Goal: Task Accomplishment & Management: Use online tool/utility

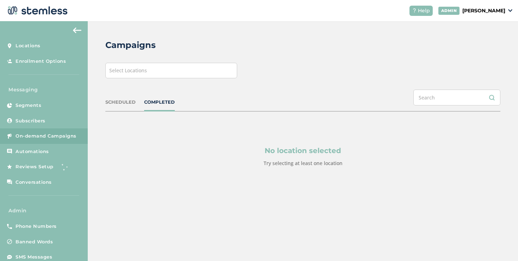
click at [114, 73] on span "Select Locations" at bounding box center [128, 70] width 38 height 7
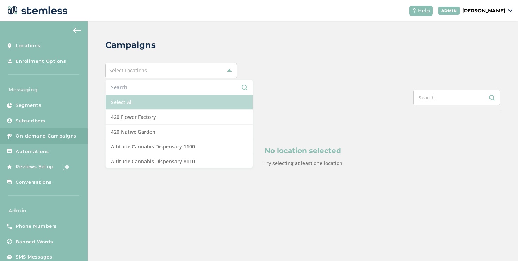
click at [115, 98] on li "Select All" at bounding box center [179, 102] width 147 height 15
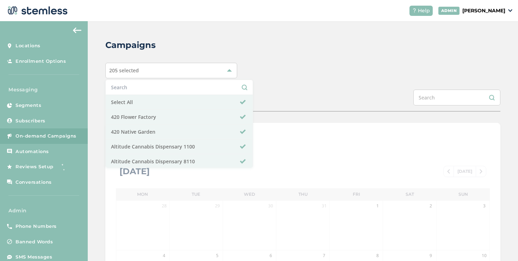
click at [330, 102] on div "SCHEDULED COMPLETED" at bounding box center [302, 100] width 395 height 22
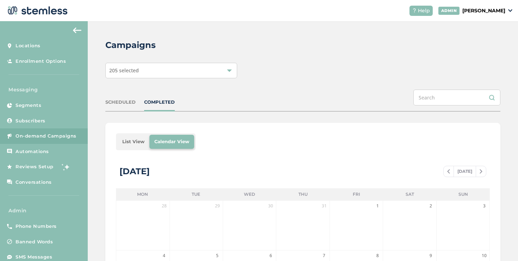
click at [125, 141] on li "List View" at bounding box center [133, 142] width 32 height 14
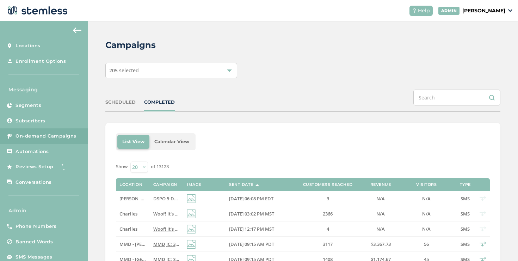
scroll to position [84, 0]
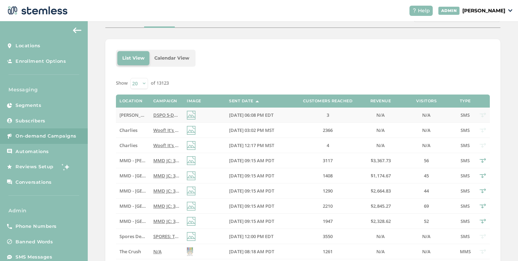
click at [159, 116] on span "DSPO 5-Day [DATE] Bash: Buy a zip, get 1/2 zip FREE storewide + 40% off top 15 …" at bounding box center [289, 115] width 272 height 6
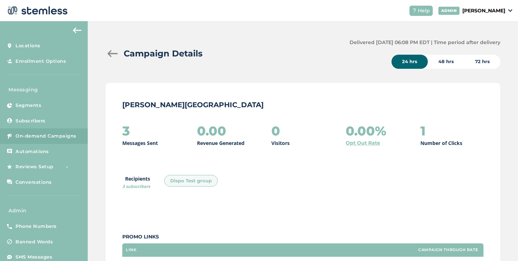
click at [113, 53] on div at bounding box center [112, 53] width 14 height 7
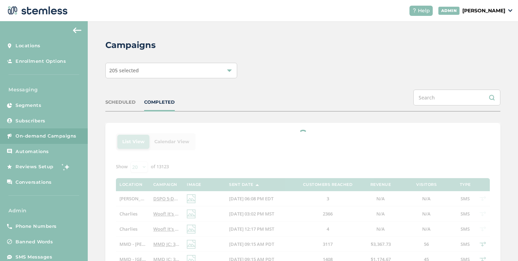
click at [112, 100] on div "SCHEDULED" at bounding box center [120, 102] width 30 height 7
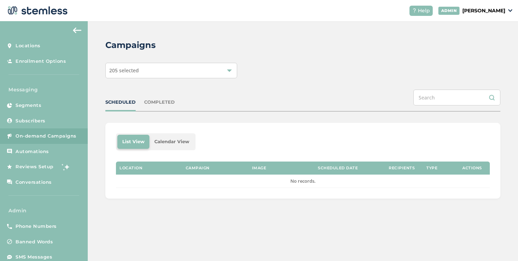
click at [112, 100] on div "SCHEDULED" at bounding box center [120, 102] width 30 height 7
click at [474, 8] on p "[PERSON_NAME]" at bounding box center [483, 10] width 43 height 7
click at [483, 50] on span "Impersonate" at bounding box center [487, 51] width 35 height 7
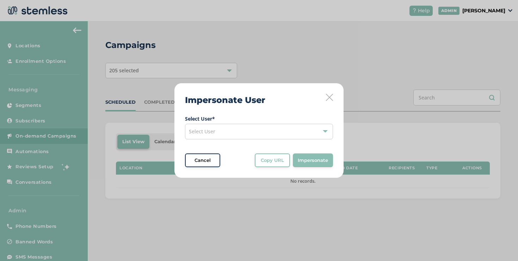
click at [330, 98] on icon at bounding box center [329, 97] width 7 height 7
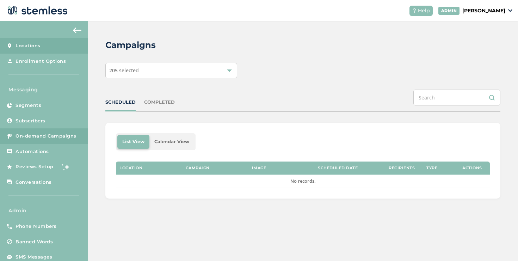
click at [58, 48] on link "Locations" at bounding box center [44, 46] width 88 height 16
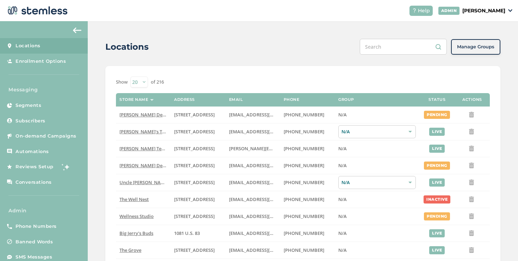
click at [403, 48] on input "text" at bounding box center [403, 47] width 87 height 16
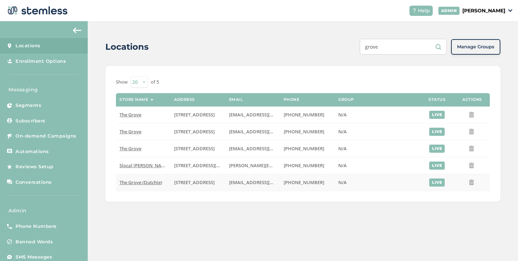
type input "grove"
click at [152, 183] on span "The Grove (Dutchie)" at bounding box center [140, 182] width 43 height 6
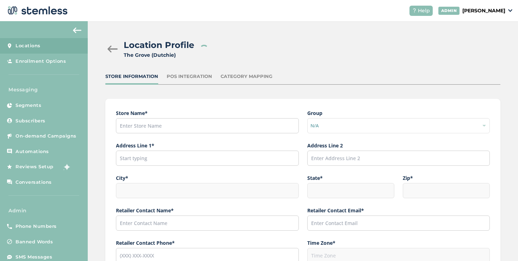
type input "The Grove (Dutchie)"
type input "[STREET_ADDRESS]"
type input "La Mesa"
type input "CA"
type input "91942"
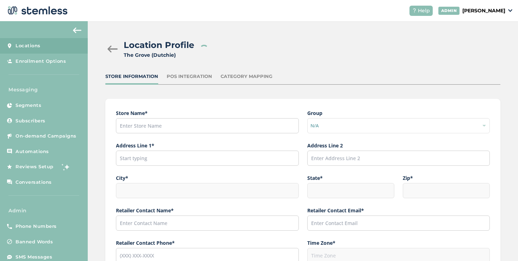
type input "[PERSON_NAME]"
type input "[EMAIL_ADDRESS][DOMAIN_NAME]"
type input "[PHONE_NUMBER]"
type input "America/Los_Angeles"
type input "The Grove"
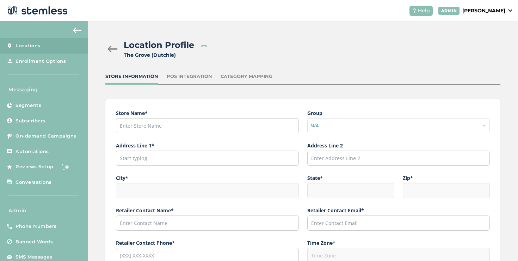
type input "[URL][DOMAIN_NAME][US_STATE]"
click at [193, 79] on div "POS Integration" at bounding box center [189, 76] width 45 height 7
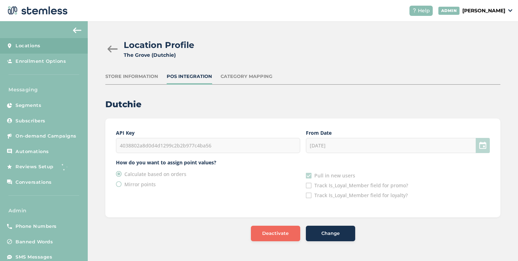
click at [257, 233] on div "Deactivate" at bounding box center [276, 233] width 38 height 7
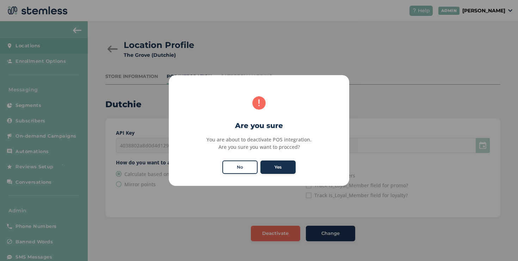
click at [278, 157] on div "× Are you sure You are about to deactivate POS integration. Are you sure you wa…" at bounding box center [259, 130] width 180 height 111
click at [266, 162] on button "Yes" at bounding box center [277, 166] width 35 height 13
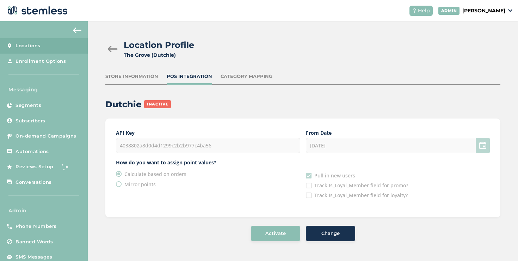
drag, startPoint x: 222, startPoint y: 145, endPoint x: 155, endPoint y: 145, distance: 66.6
click at [155, 145] on div "4038802a8d0d4d1299c2b2b977c4ba56" at bounding box center [208, 145] width 184 height 15
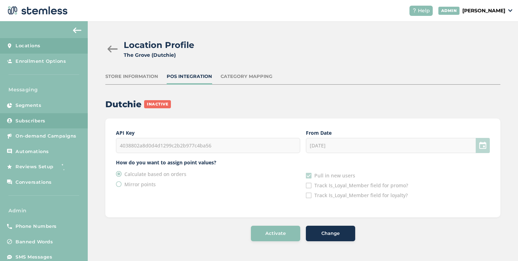
click at [62, 124] on link "Subscribers" at bounding box center [44, 121] width 88 height 16
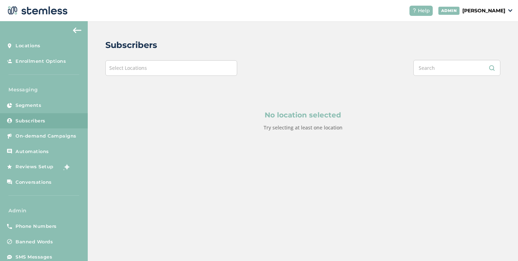
click at [154, 71] on div "Select Locations" at bounding box center [171, 68] width 132 height 16
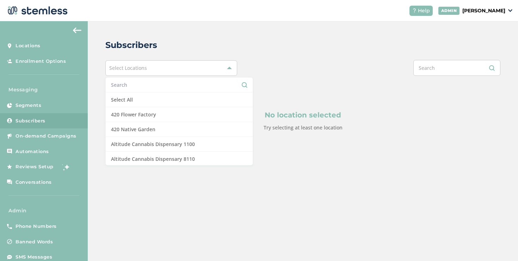
click at [142, 82] on input "text" at bounding box center [179, 84] width 136 height 7
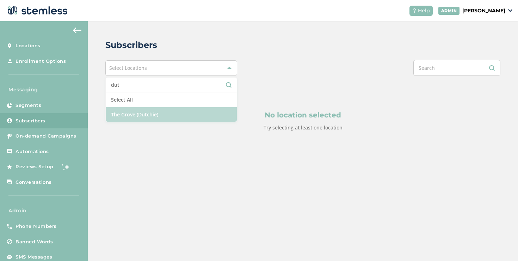
type input "dut"
click at [160, 112] on li "The Grove (Dutchie)" at bounding box center [171, 114] width 131 height 14
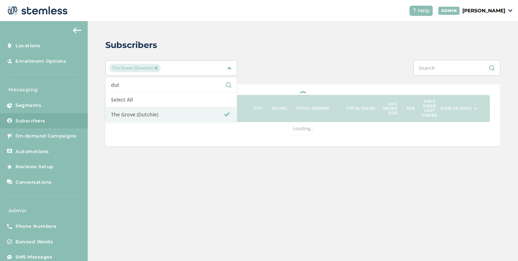
click at [303, 74] on div at bounding box center [385, 68] width 230 height 16
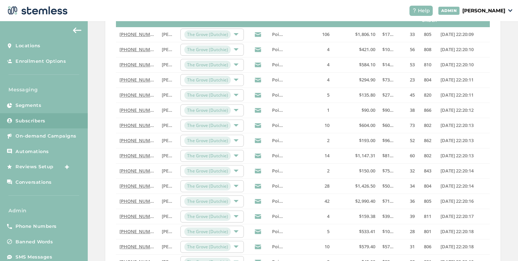
scroll to position [229, 0]
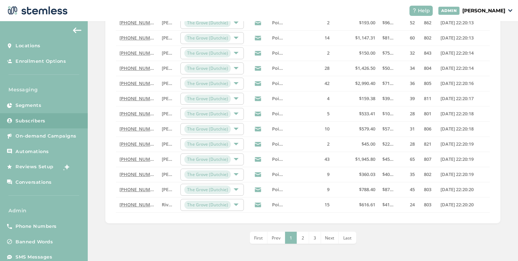
click at [346, 238] on span "Last" at bounding box center [347, 238] width 8 height 6
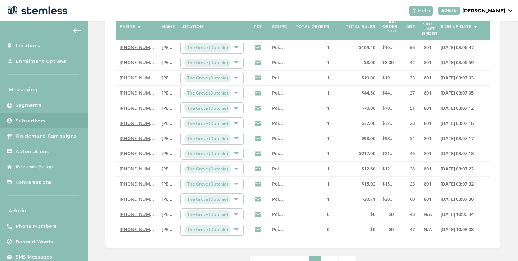
scroll to position [123, 0]
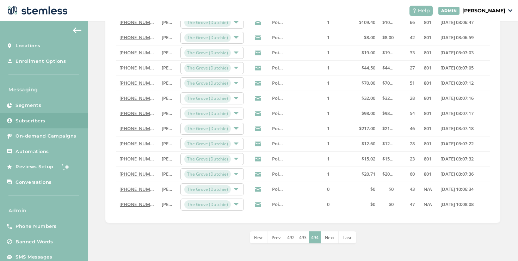
click at [477, 16] on header "Help [PERSON_NAME]" at bounding box center [259, 10] width 518 height 21
click at [476, 13] on p "[PERSON_NAME]" at bounding box center [483, 10] width 43 height 7
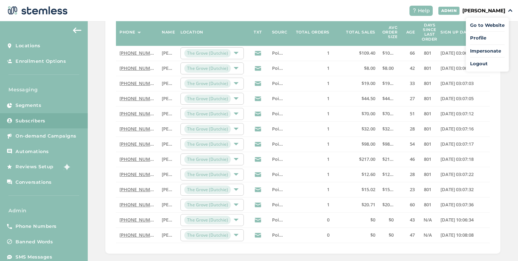
scroll to position [0, 0]
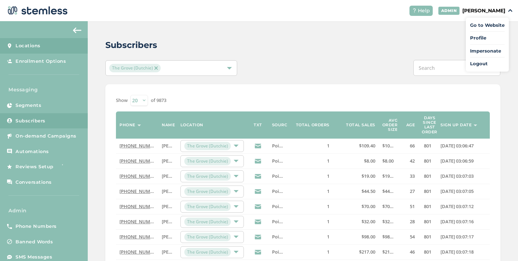
click at [46, 52] on link "Locations" at bounding box center [44, 46] width 88 height 16
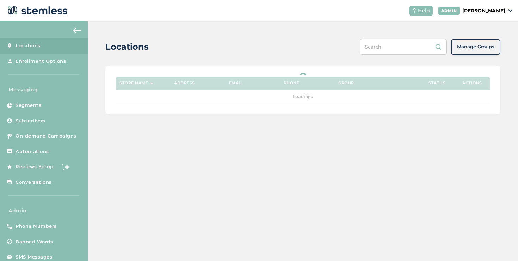
click at [379, 44] on input "text" at bounding box center [403, 47] width 87 height 16
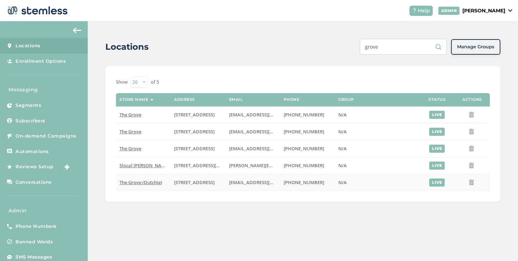
type input "grove"
click at [137, 185] on span "The Grove (Dutchie)" at bounding box center [140, 182] width 43 height 6
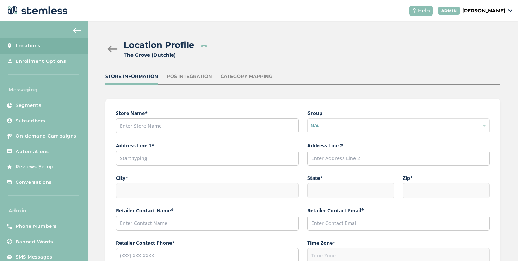
click at [242, 77] on div "Category Mapping" at bounding box center [247, 76] width 52 height 7
type input "The Grove (Dutchie)"
type input "[STREET_ADDRESS]"
type input "La Mesa"
type input "CA"
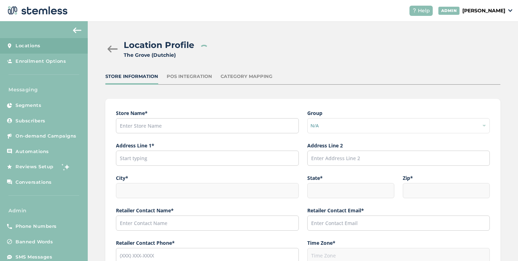
type input "91942"
type input "[PERSON_NAME]"
type input "[EMAIL_ADDRESS][DOMAIN_NAME]"
type input "[PHONE_NUMBER]"
type input "America/Los_Angeles"
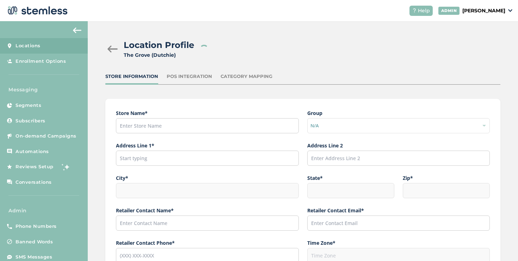
type input "The Grove"
type input "[URL][DOMAIN_NAME][US_STATE]"
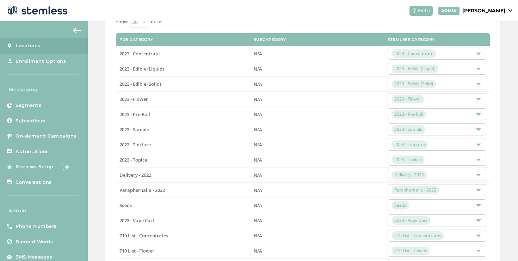
scroll to position [105, 0]
copy span "2023"
drag, startPoint x: 129, startPoint y: 54, endPoint x: 117, endPoint y: 55, distance: 12.0
click at [117, 55] on td "2023 - Concentrate" at bounding box center [183, 54] width 134 height 15
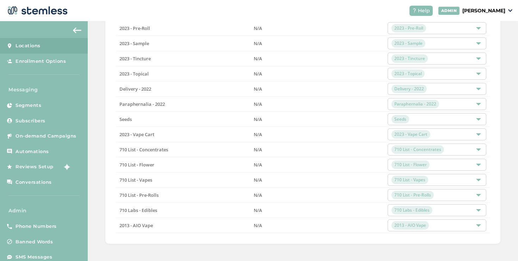
scroll to position [192, 0]
drag, startPoint x: 119, startPoint y: 209, endPoint x: 138, endPoint y: 211, distance: 18.8
click at [138, 211] on span "710 Labs - Edibles" at bounding box center [138, 209] width 38 height 6
copy span "710 Labs"
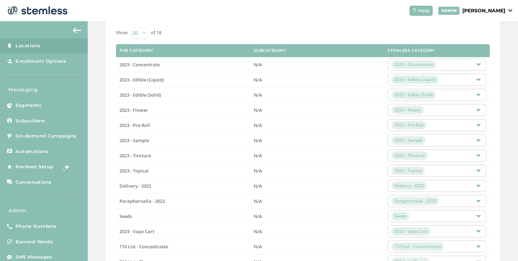
scroll to position [2, 0]
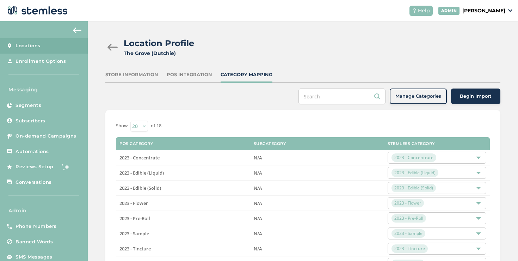
click at [187, 72] on div "POS Integration" at bounding box center [189, 74] width 45 height 7
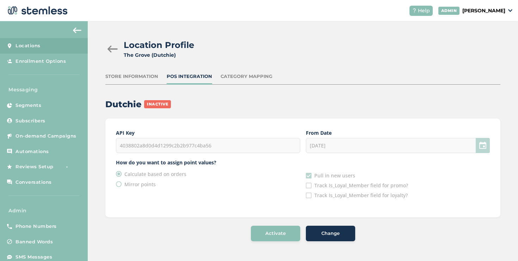
click at [482, 10] on p "[PERSON_NAME]" at bounding box center [483, 10] width 43 height 7
click at [481, 49] on span "Impersonate" at bounding box center [487, 51] width 35 height 7
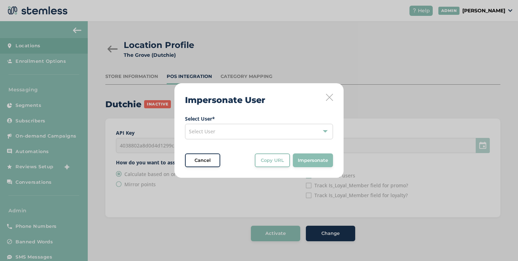
click at [249, 125] on div "Select User" at bounding box center [259, 132] width 148 height 16
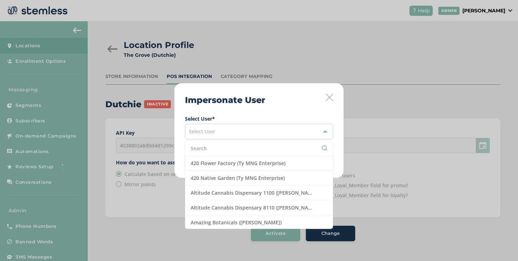
click at [228, 147] on input "text" at bounding box center [259, 147] width 137 height 7
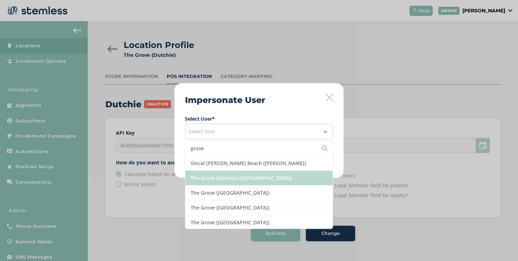
type input "grove"
click at [223, 181] on li "The Grove (Dutchie) ([GEOGRAPHIC_DATA])" at bounding box center [258, 178] width 147 height 15
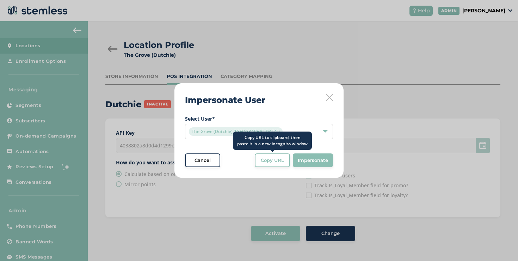
click at [282, 162] on span "Copy URL" at bounding box center [272, 160] width 23 height 7
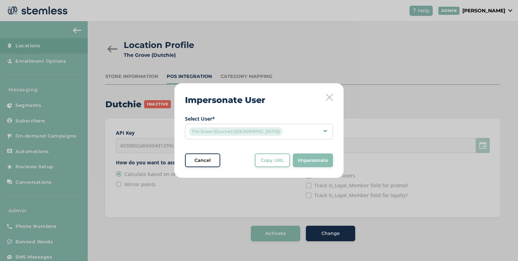
click at [327, 99] on icon at bounding box center [329, 97] width 7 height 7
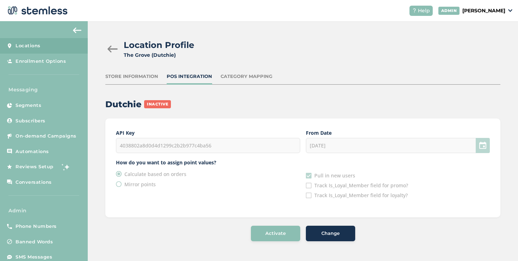
click at [195, 145] on div "4038802a8d0d4d1299c2b2b977c4ba56" at bounding box center [208, 145] width 184 height 15
click at [111, 49] on div at bounding box center [112, 48] width 14 height 7
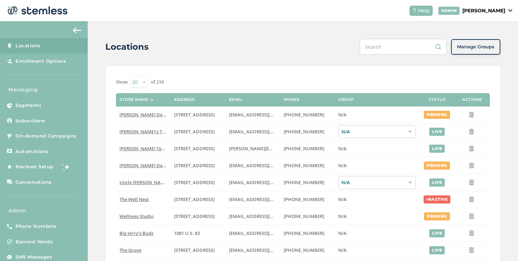
click at [378, 50] on input "text" at bounding box center [403, 47] width 87 height 16
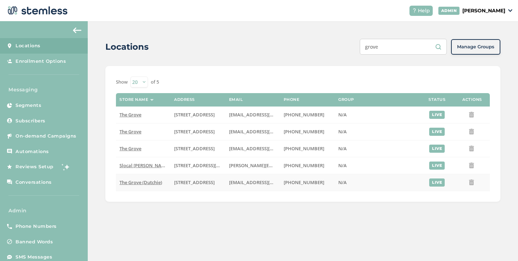
type input "grove"
click at [150, 183] on span "The Grove (Dutchie)" at bounding box center [140, 182] width 43 height 6
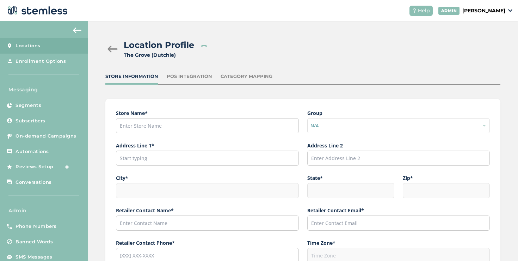
type input "The Grove (Dutchie)"
type input "[STREET_ADDRESS]"
type input "La Mesa"
type input "CA"
type input "91942"
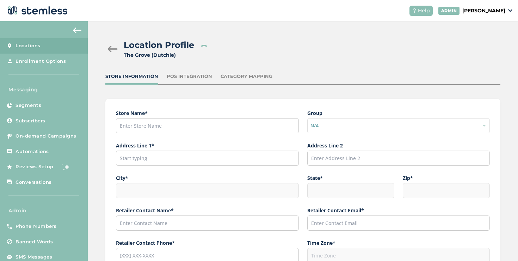
type input "[PERSON_NAME]"
type input "[EMAIL_ADDRESS][DOMAIN_NAME]"
type input "[PHONE_NUMBER]"
type input "America/Los_Angeles"
type input "The Grove"
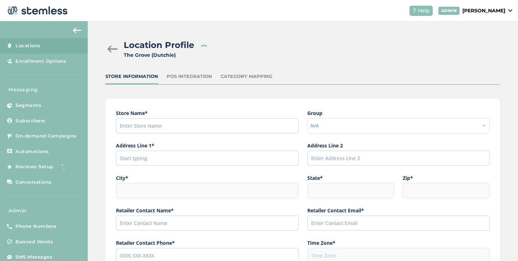
type input "[URL][DOMAIN_NAME][US_STATE]"
click at [190, 80] on div "Store Information POS Integration Category Mapping" at bounding box center [302, 79] width 395 height 12
click at [190, 77] on div "POS Integration" at bounding box center [189, 76] width 45 height 7
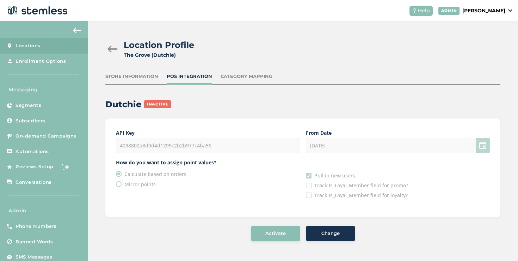
click at [187, 145] on div "4038802a8d0d4d1299c2b2b977c4ba56" at bounding box center [208, 145] width 184 height 15
click at [258, 233] on div "Activate" at bounding box center [276, 233] width 38 height 7
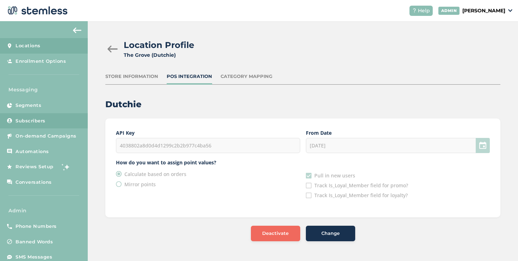
click at [54, 127] on link "Subscribers" at bounding box center [44, 121] width 88 height 16
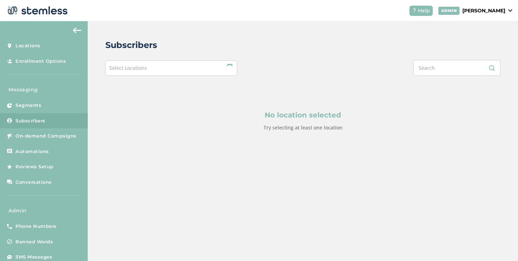
click at [135, 70] on span "Select Locations" at bounding box center [128, 67] width 38 height 7
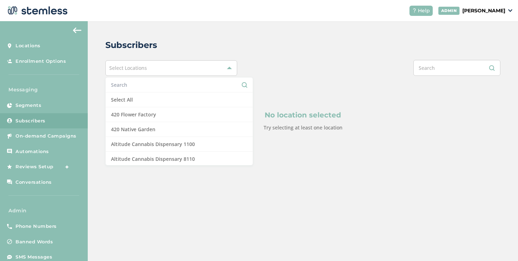
click at [135, 84] on input "text" at bounding box center [179, 84] width 136 height 7
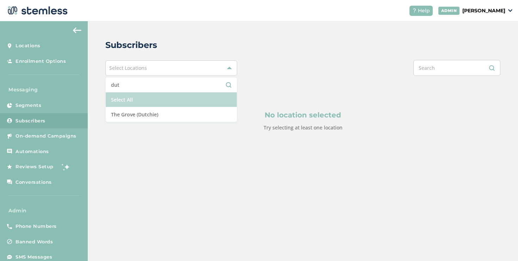
type input "dut"
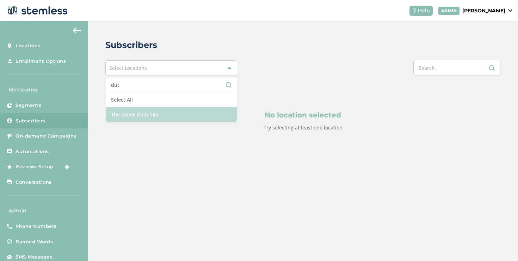
drag, startPoint x: 128, startPoint y: 106, endPoint x: 128, endPoint y: 112, distance: 5.6
click at [128, 112] on ul "dut Select All The Grove (Dutchie)" at bounding box center [171, 99] width 132 height 45
click at [128, 112] on li "The Grove (Dutchie)" at bounding box center [171, 114] width 131 height 14
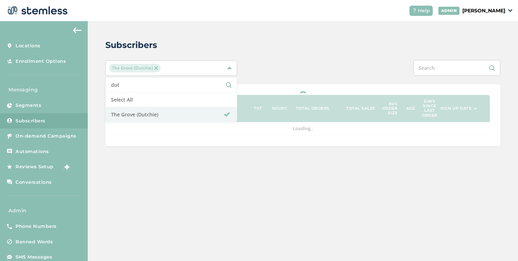
click at [281, 70] on div at bounding box center [385, 68] width 230 height 16
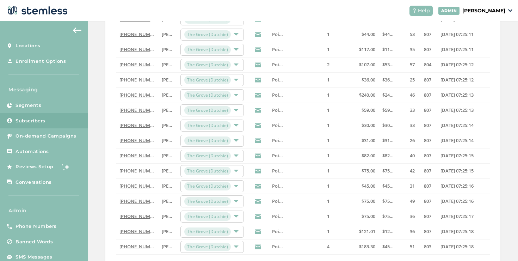
scroll to position [229, 0]
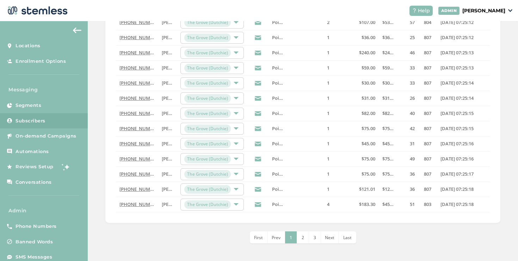
click at [344, 237] on span "Last" at bounding box center [347, 237] width 8 height 6
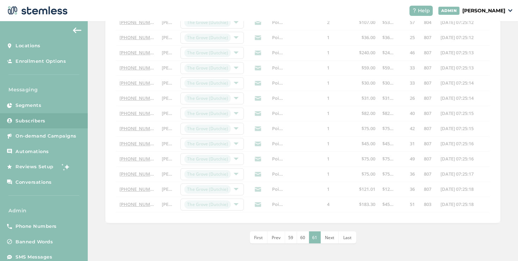
scroll to position [0, 0]
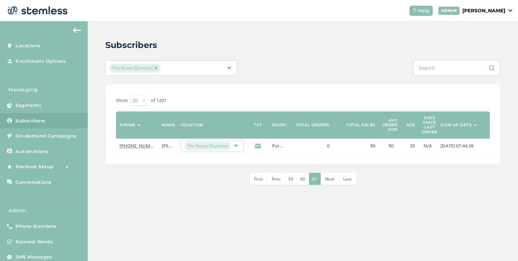
click at [304, 180] on span "60" at bounding box center [302, 179] width 5 height 6
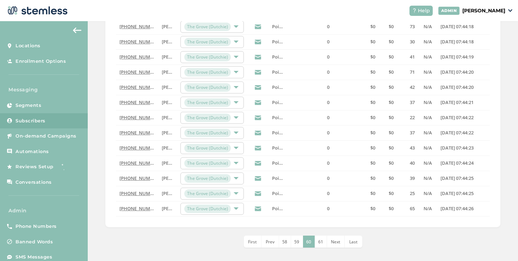
scroll to position [229, 0]
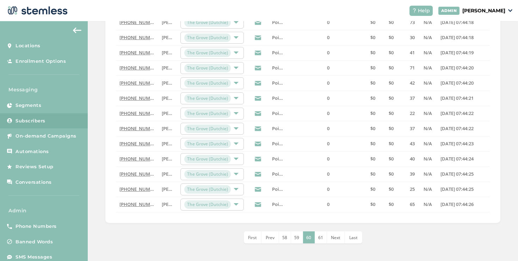
click at [300, 237] on li "59" at bounding box center [297, 237] width 12 height 12
click at [290, 231] on div "Subscribers [GEOGRAPHIC_DATA] (Dutchie) Show [PHONE_NUMBER] of 1201 Phone Name …" at bounding box center [303, 26] width 430 height 469
click at [290, 233] on li "58" at bounding box center [291, 237] width 12 height 12
click at [290, 233] on li "57" at bounding box center [291, 237] width 12 height 12
click at [290, 233] on li "56" at bounding box center [291, 237] width 12 height 12
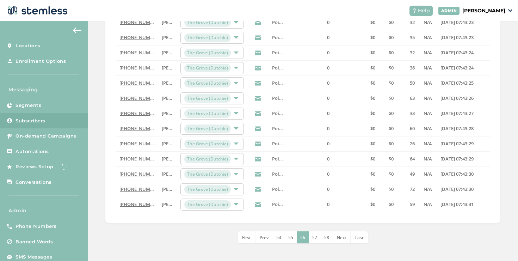
click at [290, 233] on li "55" at bounding box center [291, 237] width 12 height 12
click at [290, 233] on li "54" at bounding box center [291, 237] width 12 height 12
click at [290, 233] on li "53" at bounding box center [291, 237] width 12 height 12
click at [289, 238] on span "52" at bounding box center [290, 237] width 5 height 6
click at [289, 238] on span "51" at bounding box center [290, 237] width 5 height 6
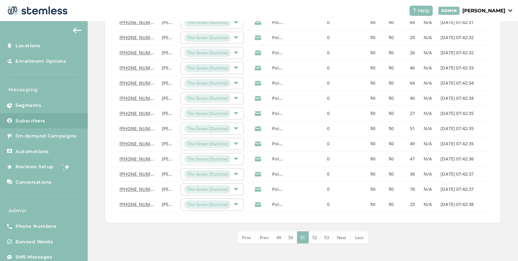
click at [289, 238] on span "50" at bounding box center [290, 237] width 5 height 6
click at [281, 238] on span "49" at bounding box center [278, 237] width 5 height 6
click at [289, 238] on span "48" at bounding box center [290, 237] width 5 height 6
click at [289, 238] on span "47" at bounding box center [290, 237] width 5 height 6
click at [310, 239] on li "48" at bounding box center [315, 237] width 12 height 12
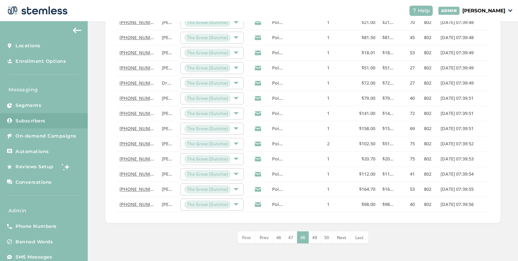
click at [310, 239] on li "49" at bounding box center [315, 237] width 12 height 12
click at [310, 239] on li "50" at bounding box center [315, 237] width 12 height 12
click at [310, 239] on li "51" at bounding box center [315, 237] width 12 height 12
click at [310, 239] on li "52" at bounding box center [315, 237] width 12 height 12
click at [300, 239] on span "52" at bounding box center [302, 237] width 5 height 6
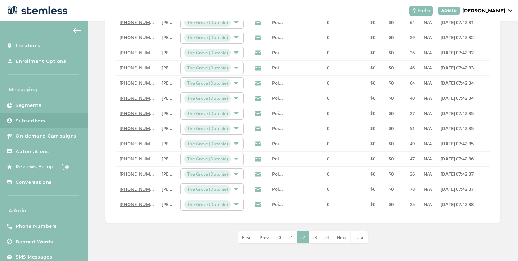
click at [289, 239] on span "51" at bounding box center [290, 237] width 5 height 6
click at [312, 240] on span "52" at bounding box center [314, 237] width 5 height 6
click at [312, 240] on span "53" at bounding box center [314, 237] width 5 height 6
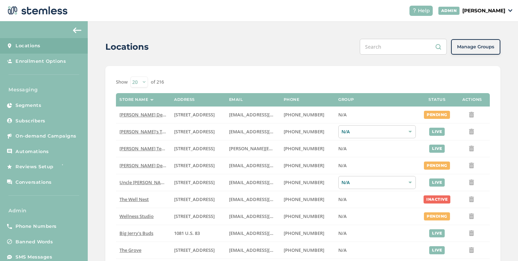
click at [399, 49] on input "text" at bounding box center [403, 47] width 87 height 16
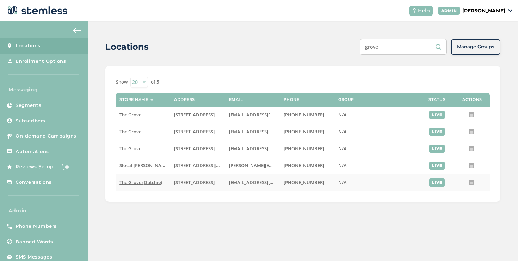
type input "grove"
click at [154, 184] on span "The Grove (Dutchie)" at bounding box center [140, 182] width 43 height 6
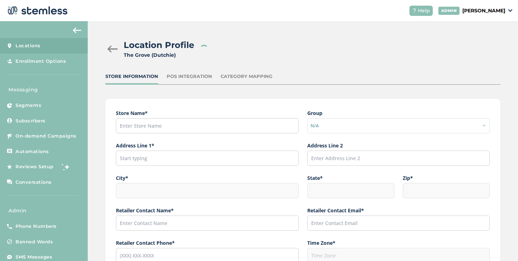
type input "The Grove (Dutchie)"
type input "[STREET_ADDRESS]"
type input "La Mesa"
type input "CA"
type input "91942"
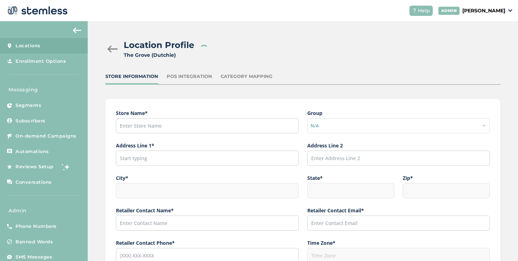
type input "[PERSON_NAME]"
type input "[EMAIL_ADDRESS][DOMAIN_NAME]"
type input "[PHONE_NUMBER]"
type input "America/Los_Angeles"
type input "The Grove"
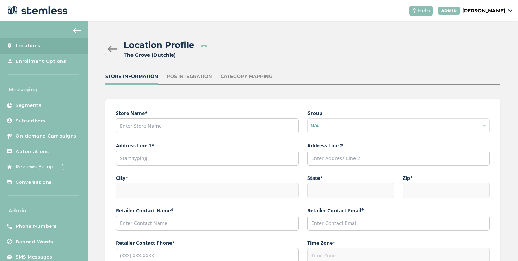
type input "[URL][DOMAIN_NAME][US_STATE]"
click at [185, 78] on div "POS Integration" at bounding box center [189, 76] width 45 height 7
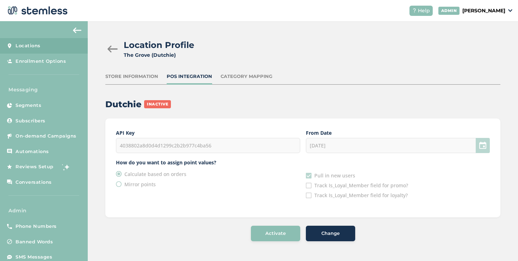
click at [330, 229] on button "Change" at bounding box center [330, 234] width 49 height 16
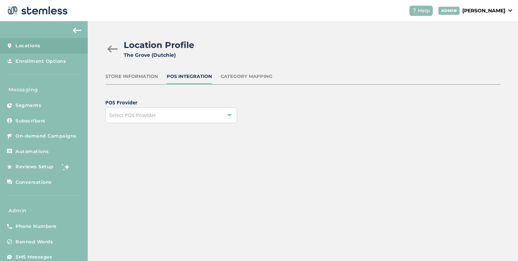
click at [181, 118] on div "Select POS Provider" at bounding box center [171, 115] width 132 height 16
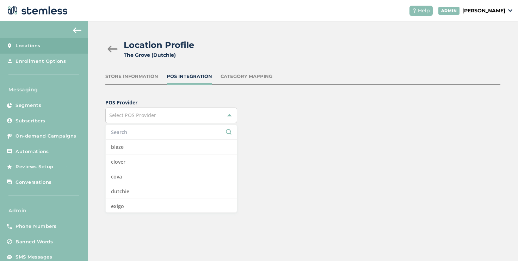
click at [178, 131] on input "text" at bounding box center [171, 131] width 121 height 7
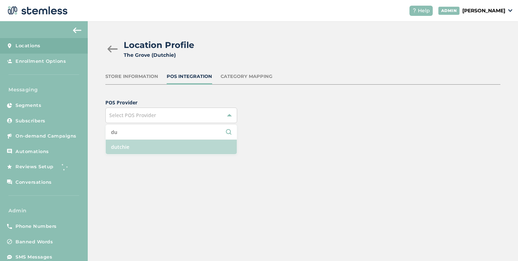
type input "du"
click at [179, 148] on li "dutchie" at bounding box center [171, 147] width 131 height 14
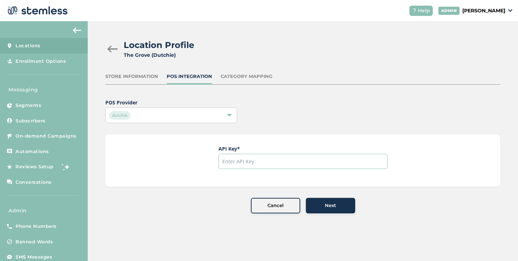
click at [243, 158] on input "text" at bounding box center [302, 161] width 169 height 15
paste input "4038802a8d0d4d1299c2b2b977c4ba56"
type input "4038802a8d0d4d1299c2b2b977c4ba56"
click at [322, 206] on div "Next" at bounding box center [330, 205] width 38 height 7
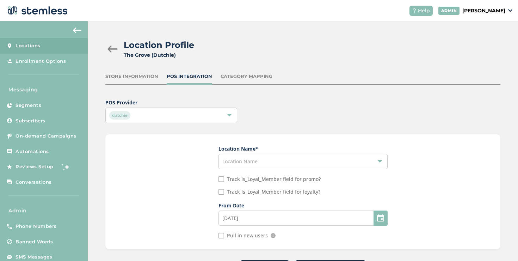
click at [247, 161] on span "Location Name" at bounding box center [239, 161] width 35 height 7
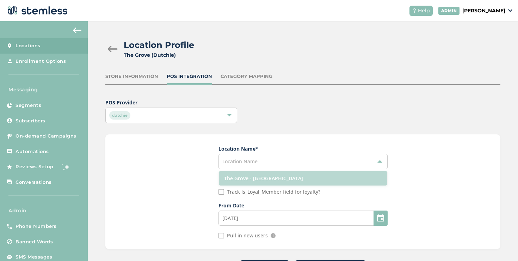
click at [243, 180] on li "The Grove - La Mesa" at bounding box center [303, 178] width 168 height 14
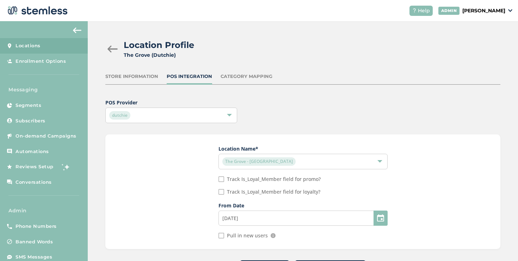
click at [221, 235] on input "Pull in new users" at bounding box center [221, 236] width 6 height 6
checkbox input "true"
click at [250, 218] on input "08/27/2025" at bounding box center [302, 217] width 169 height 15
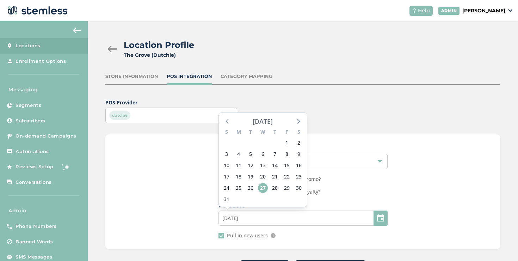
click at [254, 124] on div "[DATE]" at bounding box center [263, 121] width 20 height 10
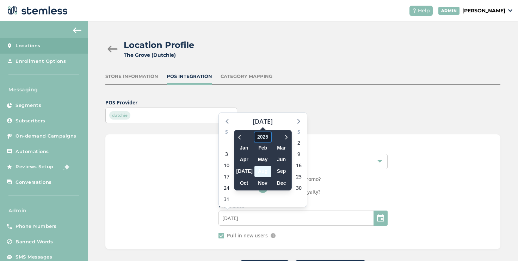
click at [254, 134] on span "2025" at bounding box center [263, 136] width 18 height 11
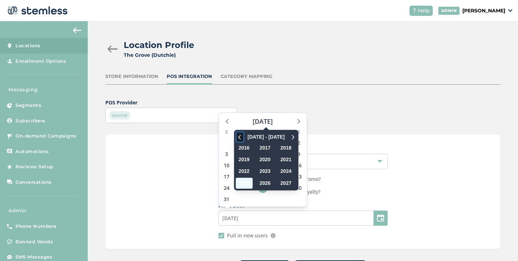
click at [237, 137] on icon at bounding box center [239, 136] width 7 height 8
click at [289, 138] on icon at bounding box center [292, 136] width 7 height 8
click at [288, 140] on span at bounding box center [292, 136] width 8 height 11
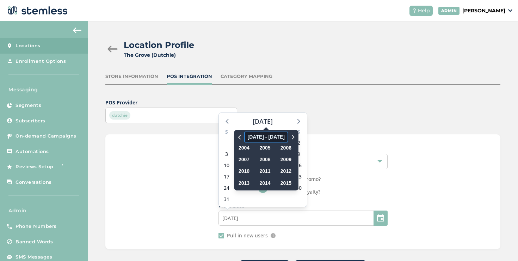
click at [274, 138] on span "2004 - 2015" at bounding box center [266, 136] width 44 height 11
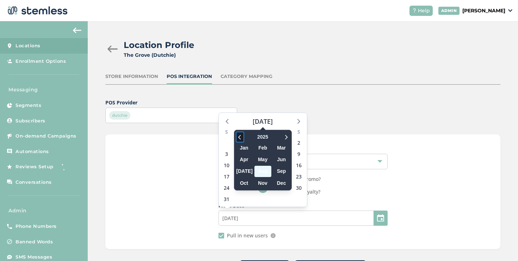
click at [238, 137] on icon at bounding box center [239, 136] width 7 height 8
click at [279, 162] on span "Jun" at bounding box center [281, 159] width 17 height 11
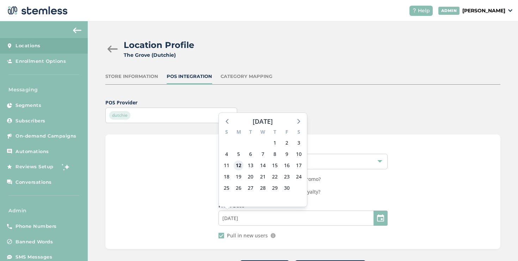
click at [239, 167] on span "12" at bounding box center [239, 165] width 10 height 10
type input "[DATE]"
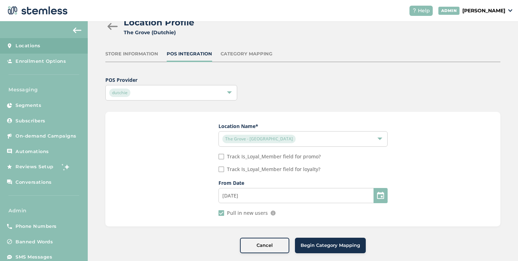
scroll to position [32, 0]
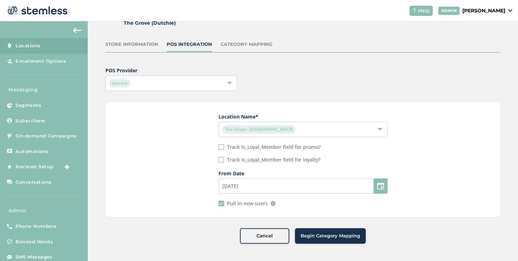
click at [316, 232] on span "Begin Category Mapping" at bounding box center [331, 235] width 60 height 7
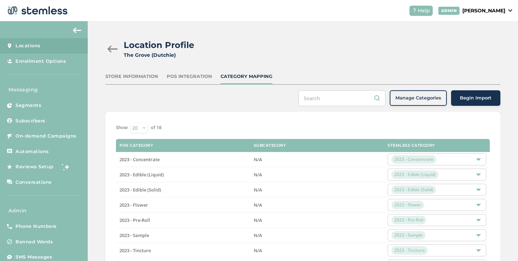
click at [460, 99] on span "Begin Import" at bounding box center [476, 97] width 32 height 7
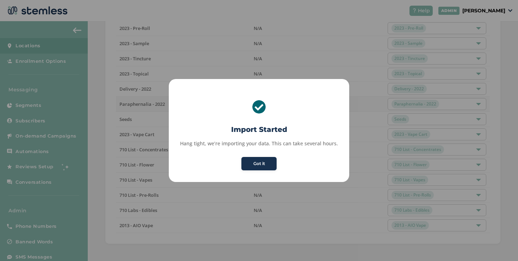
scroll to position [192, 0]
click at [269, 164] on button "Got it" at bounding box center [258, 163] width 35 height 13
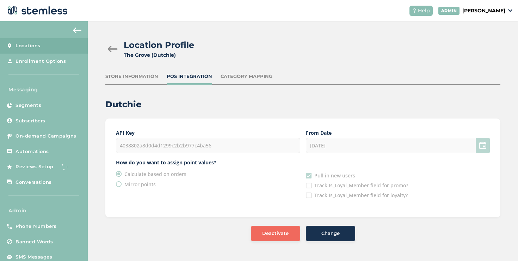
click at [476, 10] on p "[PERSON_NAME]" at bounding box center [483, 10] width 43 height 7
click at [482, 51] on span "Impersonate" at bounding box center [487, 51] width 35 height 7
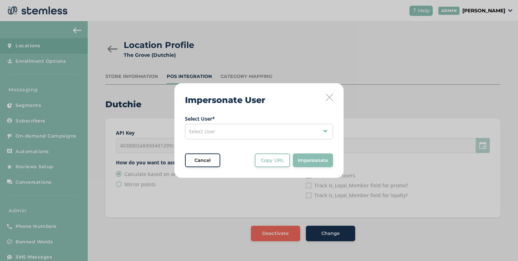
click at [282, 127] on div "Select User" at bounding box center [259, 132] width 148 height 16
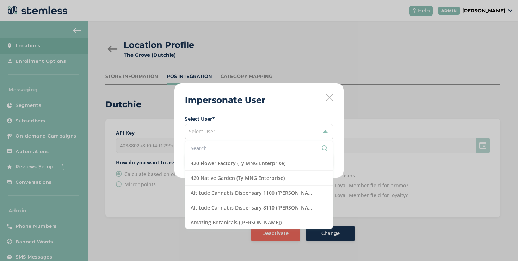
click at [229, 147] on input "text" at bounding box center [259, 147] width 137 height 7
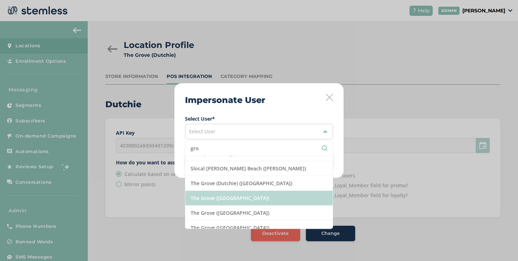
scroll to position [9, 0]
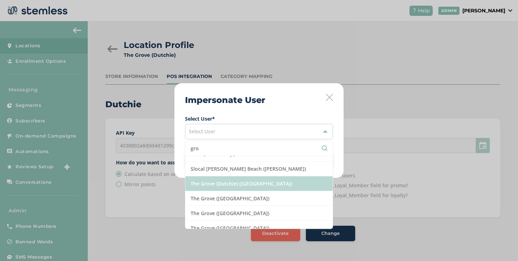
type input "gro"
click at [209, 189] on li "The Grove (Dutchie) ([GEOGRAPHIC_DATA])" at bounding box center [258, 183] width 147 height 15
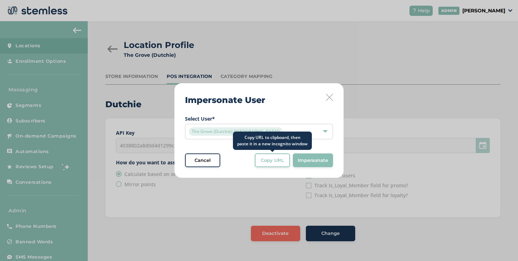
click at [266, 167] on button "Copy URL" at bounding box center [272, 160] width 35 height 14
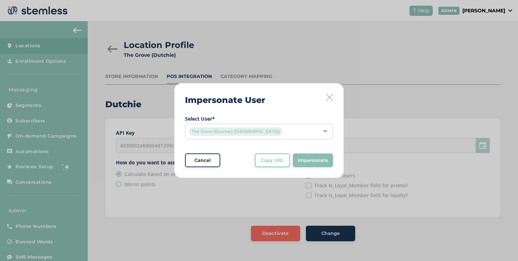
click at [279, 131] on div "The Grove (Dutchie) ([GEOGRAPHIC_DATA])" at bounding box center [255, 131] width 133 height 8
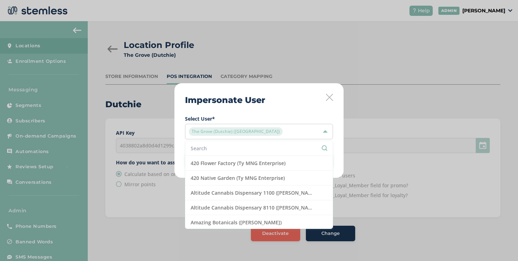
click at [233, 149] on input "text" at bounding box center [259, 147] width 137 height 7
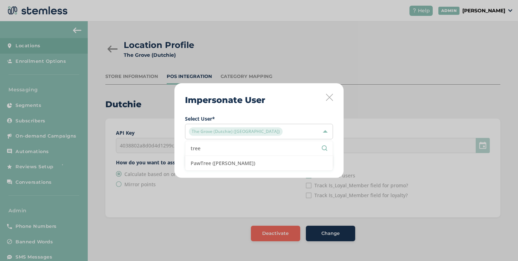
click at [231, 150] on input "tree" at bounding box center [259, 147] width 137 height 7
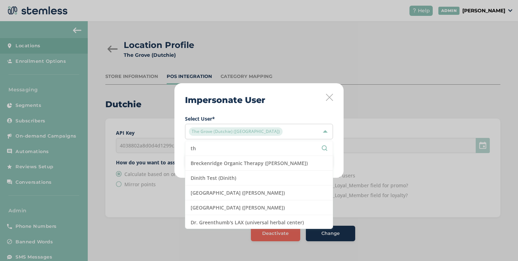
type input "t"
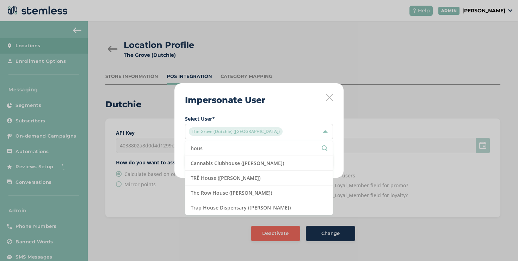
type input "hous"
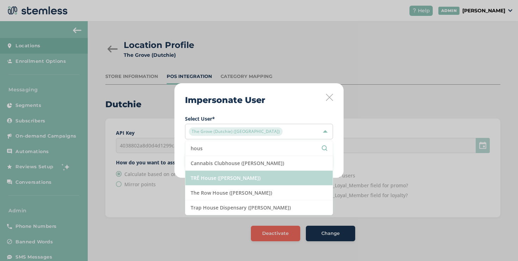
click at [239, 176] on li "TRĒ House ([PERSON_NAME])" at bounding box center [258, 178] width 147 height 15
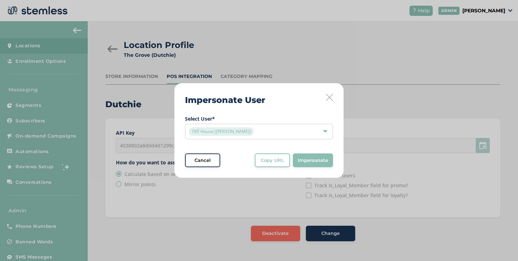
click at [252, 131] on div "TRĒ House ([PERSON_NAME])" at bounding box center [255, 131] width 133 height 8
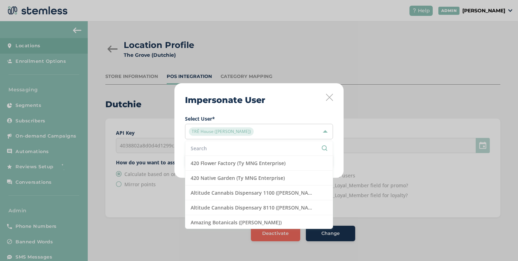
click at [246, 146] on input "text" at bounding box center [259, 147] width 137 height 7
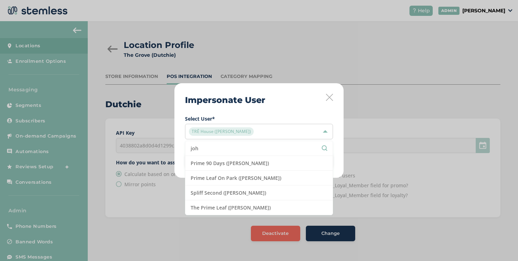
type input "joh"
click at [330, 97] on icon at bounding box center [329, 97] width 7 height 7
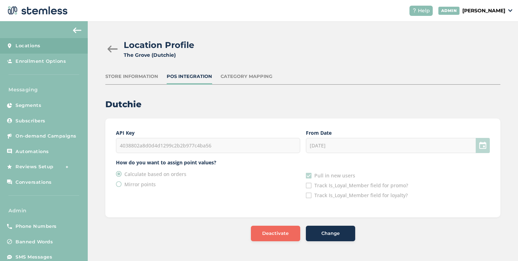
click at [462, 12] on p "[PERSON_NAME]" at bounding box center [483, 10] width 43 height 7
click at [472, 48] on span "Impersonate" at bounding box center [487, 51] width 35 height 7
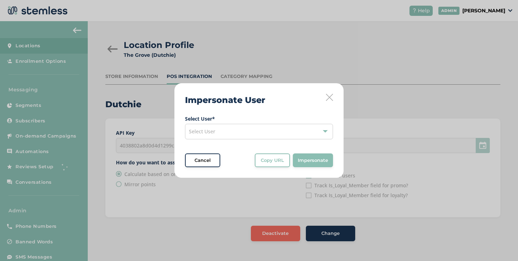
click at [270, 127] on div "Select User" at bounding box center [259, 132] width 148 height 16
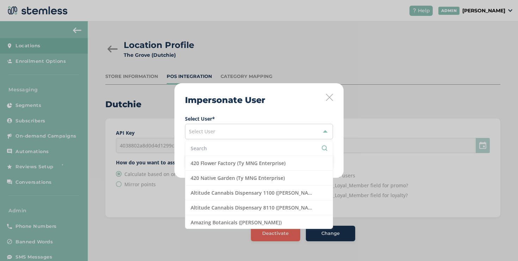
click at [217, 152] on input "text" at bounding box center [259, 147] width 137 height 7
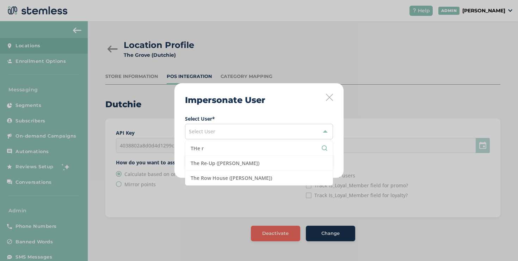
type input "THe r"
click at [331, 95] on icon at bounding box center [329, 97] width 7 height 7
